Goal: Transaction & Acquisition: Download file/media

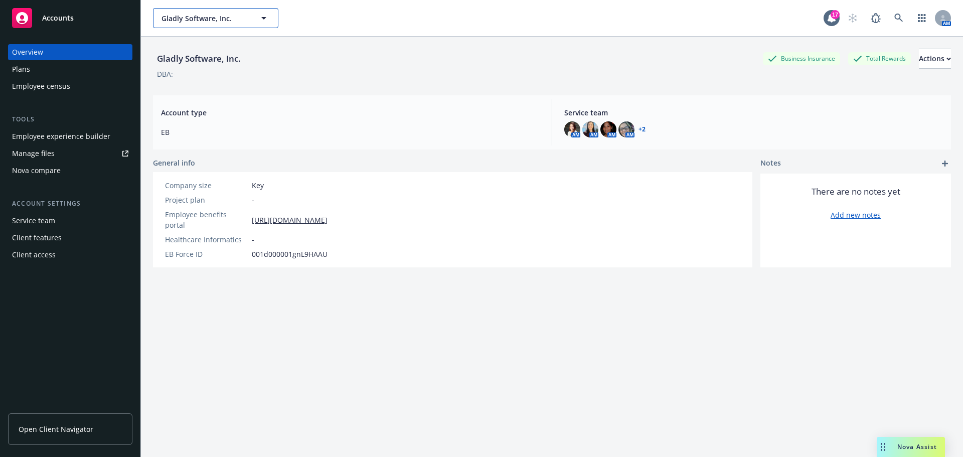
click at [232, 15] on span "Gladly Software, Inc." at bounding box center [205, 18] width 87 height 11
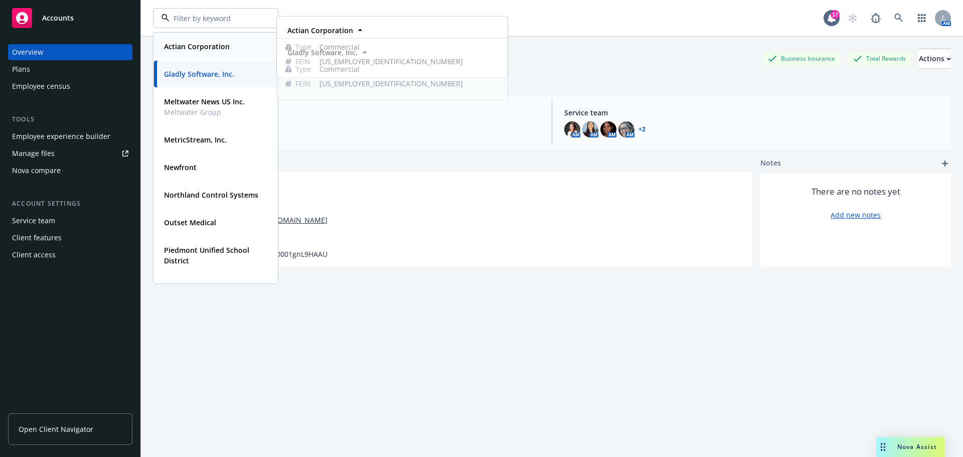
click at [207, 49] on strong "Actian Corporation" at bounding box center [197, 47] width 66 height 10
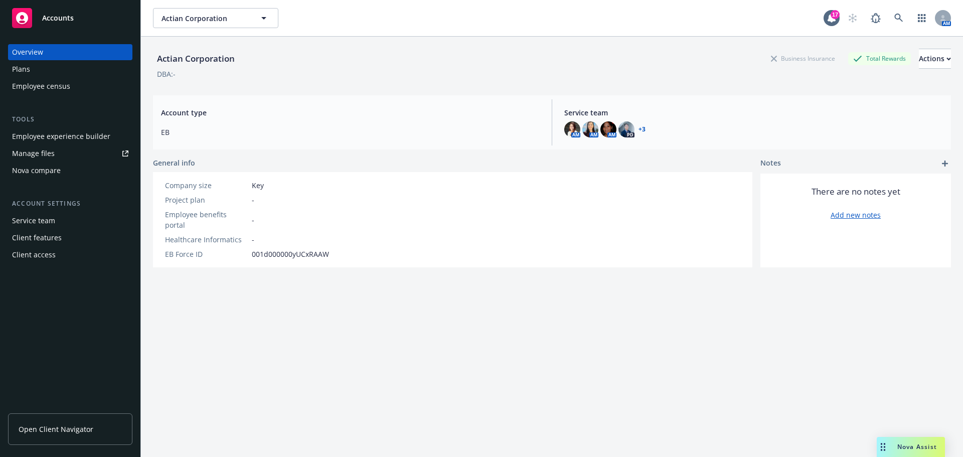
click at [70, 429] on span "Open Client Navigator" at bounding box center [56, 429] width 75 height 11
click at [73, 427] on span "Open Client Navigator" at bounding box center [56, 429] width 75 height 11
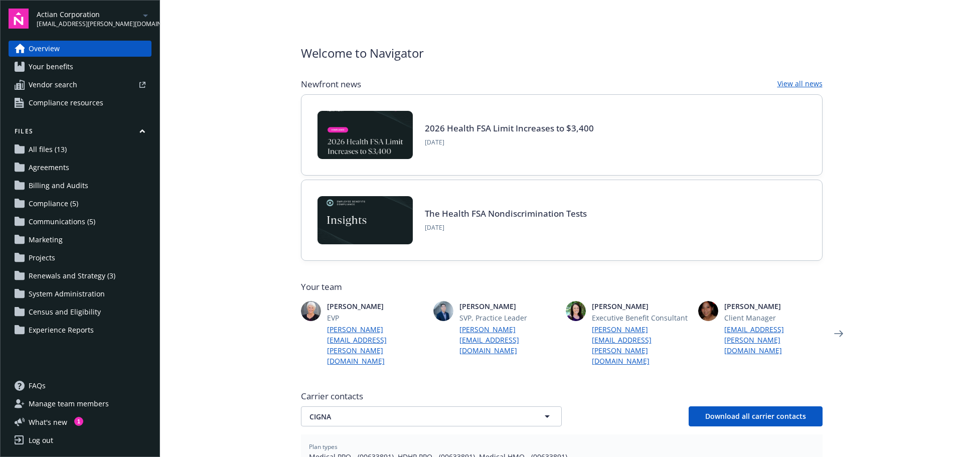
click at [65, 148] on span "All files (13)" at bounding box center [48, 149] width 38 height 16
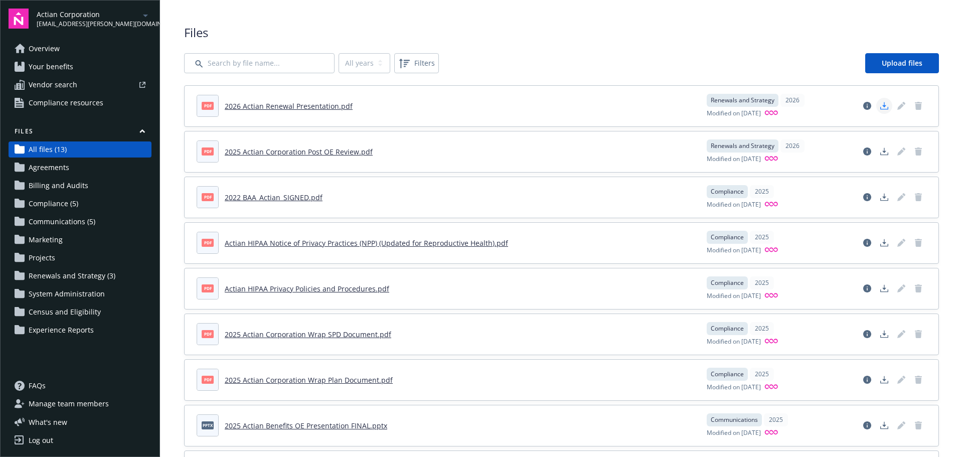
click at [881, 105] on icon "Download document" at bounding box center [885, 106] width 8 height 8
